Goal: Transaction & Acquisition: Purchase product/service

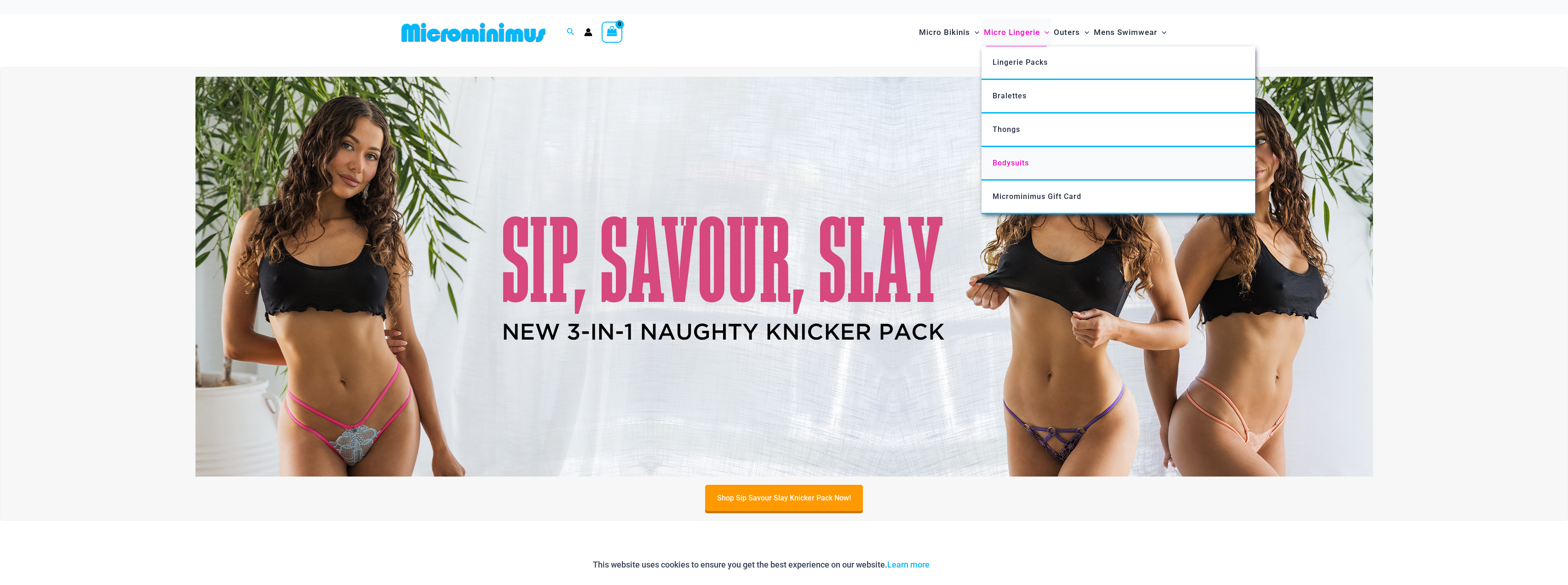
click at [1013, 162] on span "Bodysuits" at bounding box center [1010, 163] width 36 height 9
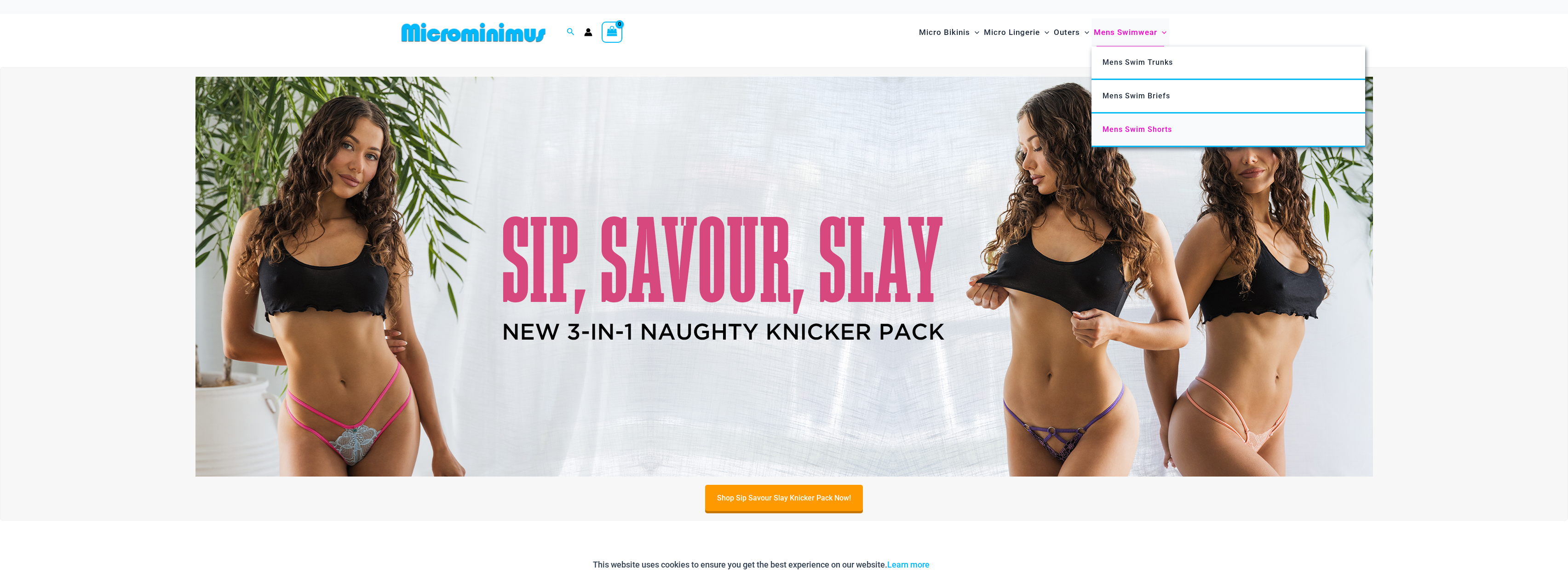
click at [1132, 133] on span "Mens Swim Shorts" at bounding box center [1137, 130] width 70 height 9
